Goal: Task Accomplishment & Management: Use online tool/utility

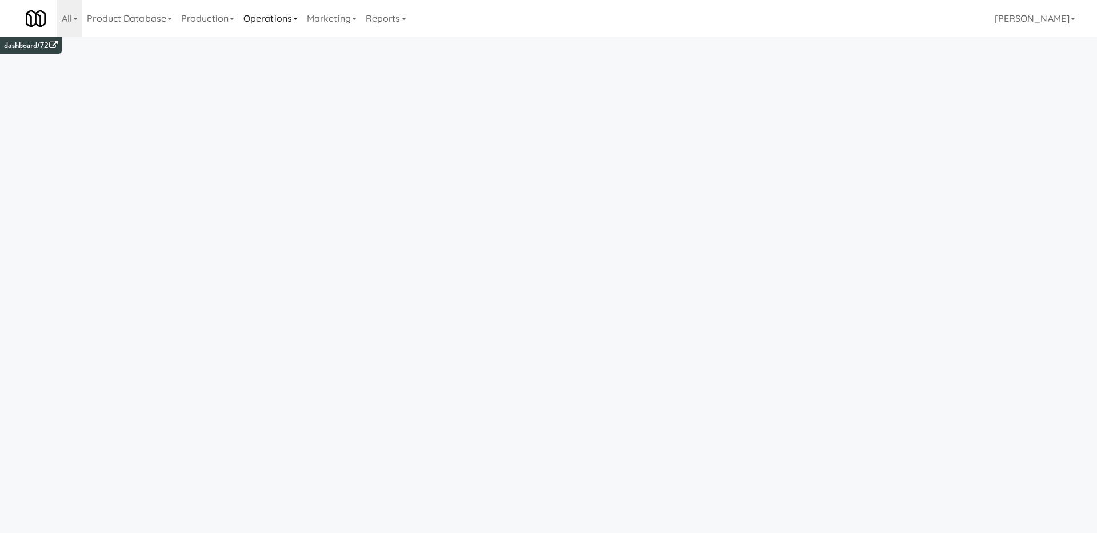
click at [255, 30] on link "Operations" at bounding box center [270, 18] width 63 height 37
click at [285, 164] on link "Cabinets" at bounding box center [284, 164] width 91 height 21
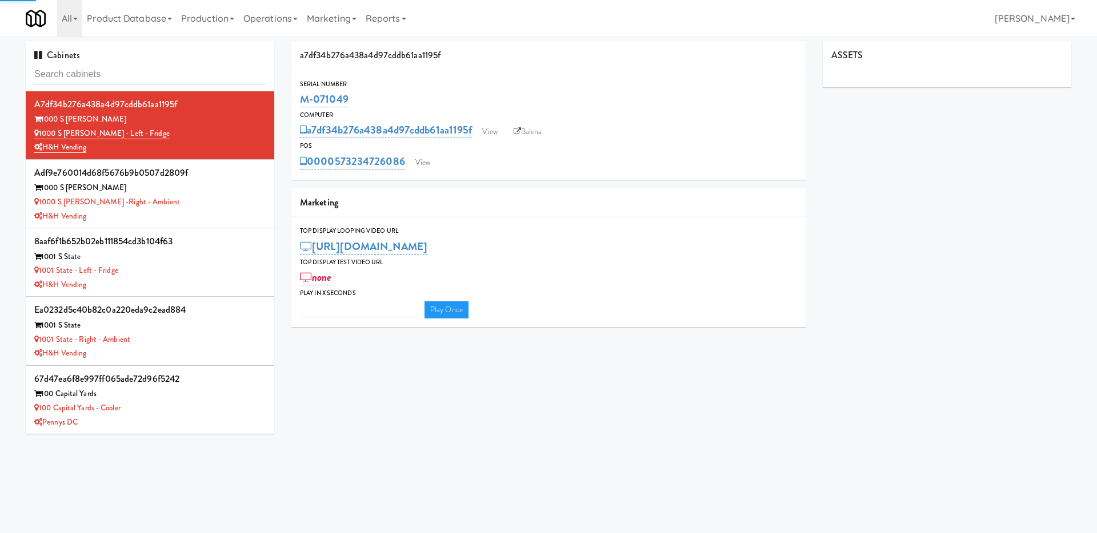
type input "3"
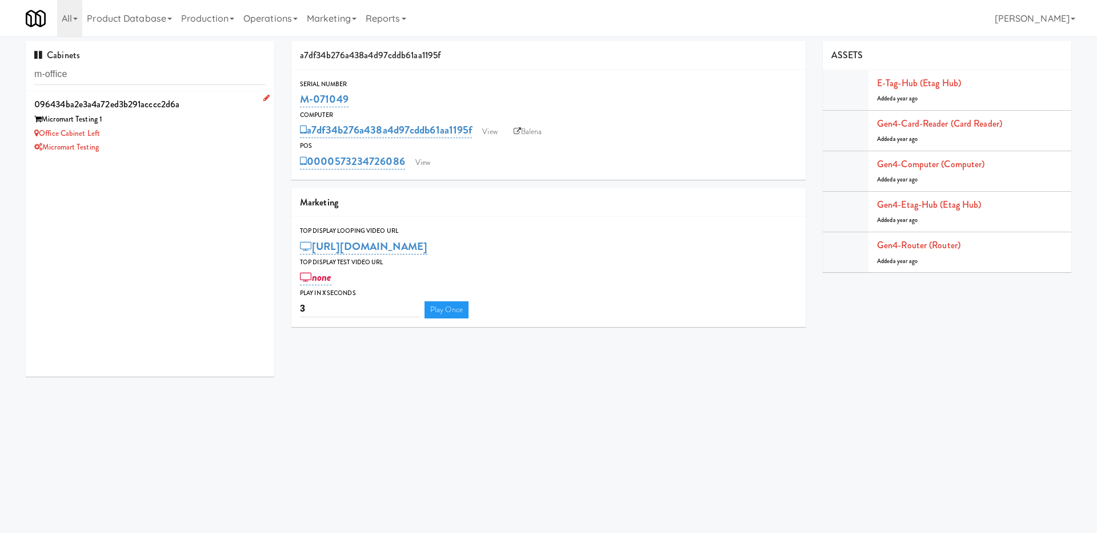
type input "m-office"
click at [167, 139] on div "Office Cabinet Left" at bounding box center [149, 134] width 231 height 14
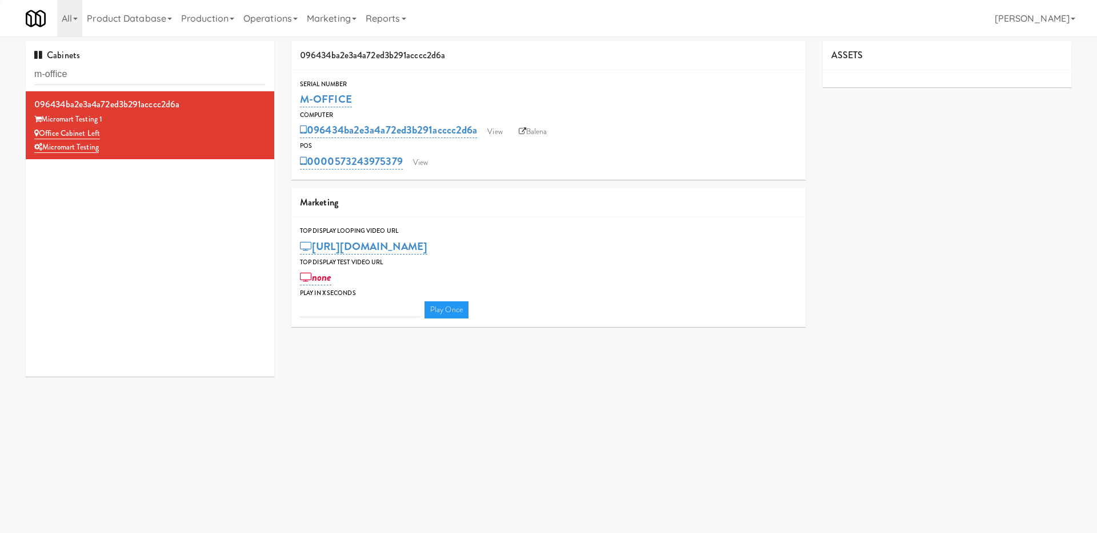
type input "3"
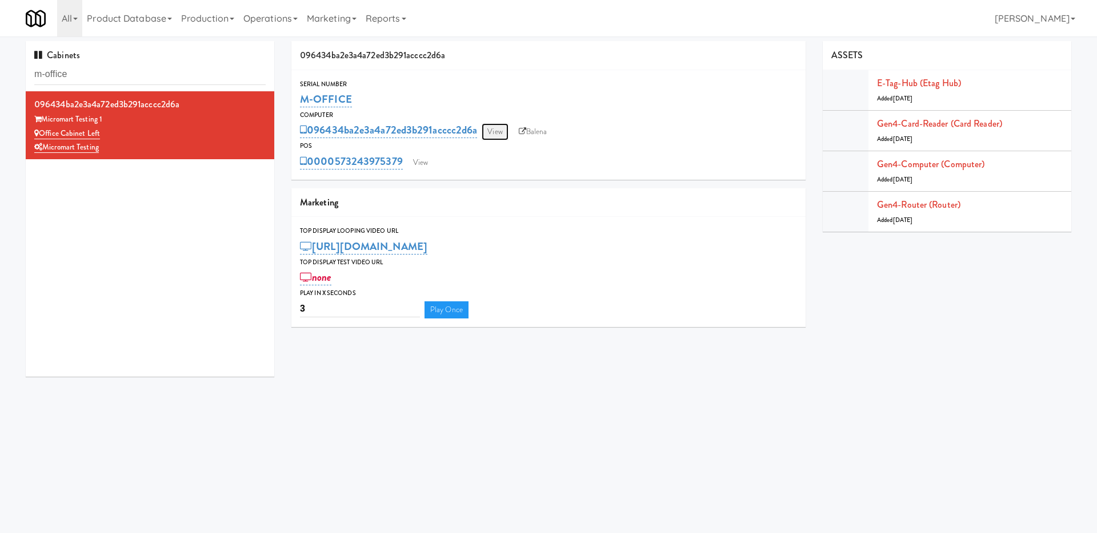
click at [496, 131] on link "View" at bounding box center [494, 131] width 26 height 17
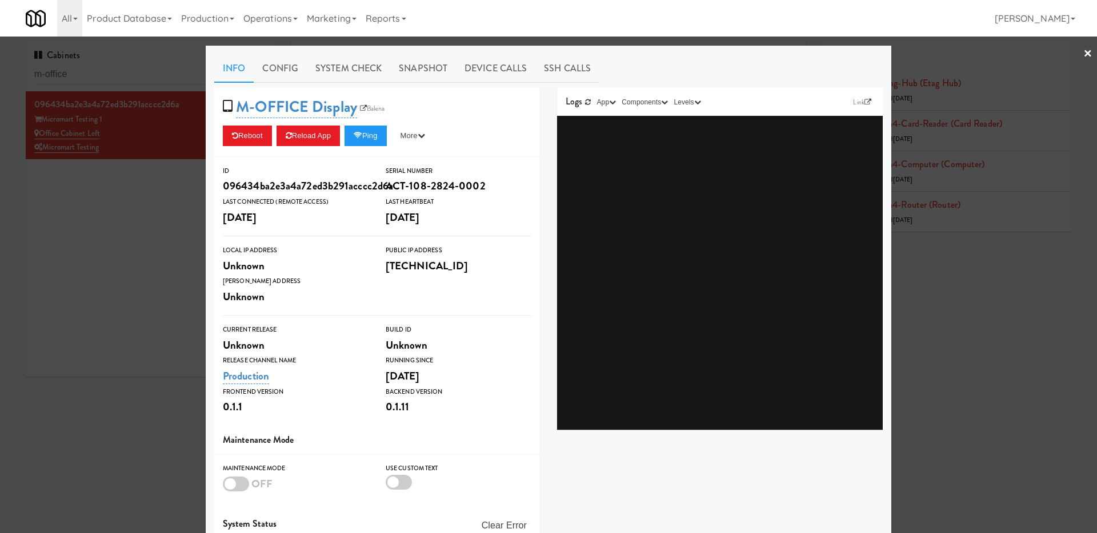
click at [368, 151] on div "M-OFFICE Display Balena Reboot Reload App Ping More Ping Server Restart Server …" at bounding box center [377, 122] width 326 height 70
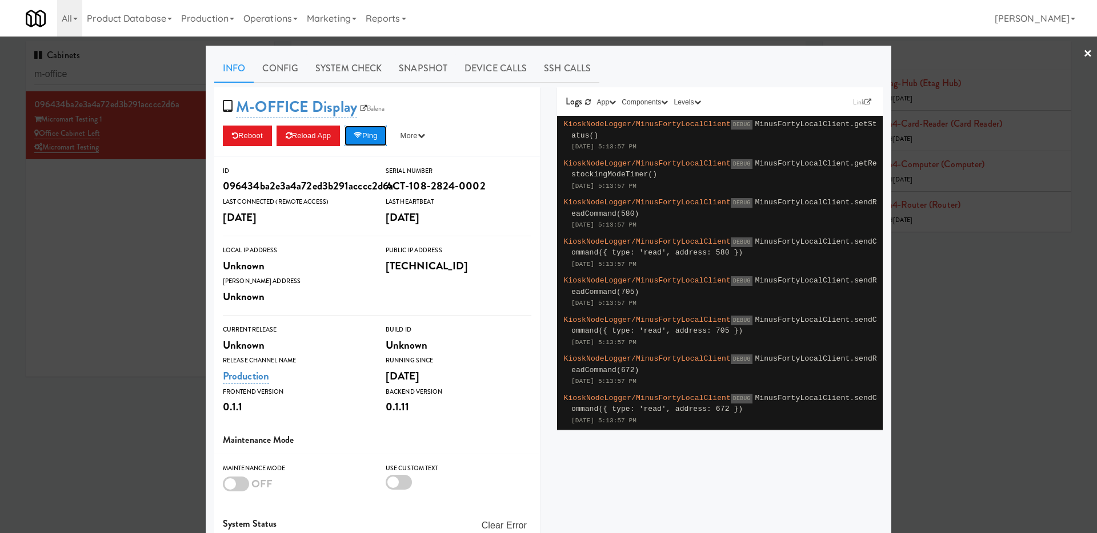
click at [377, 137] on button "Ping" at bounding box center [365, 136] width 42 height 21
